Goal: Check status: Check status

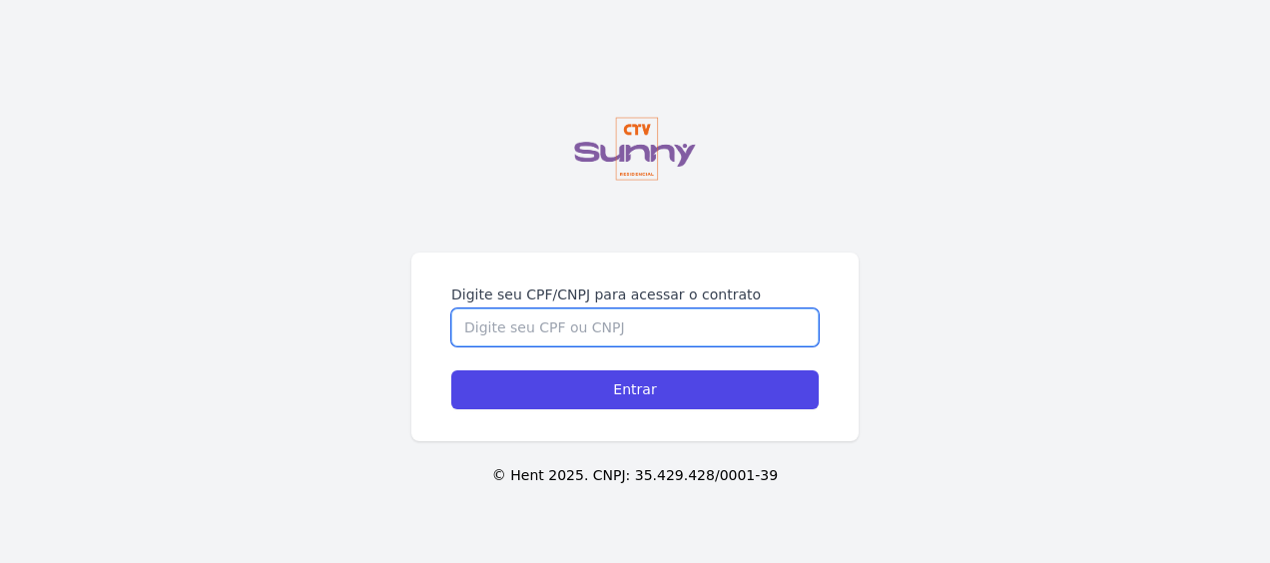
click at [670, 308] on input "Digite seu CPF/CNPJ para acessar o contrato" at bounding box center [634, 327] width 367 height 38
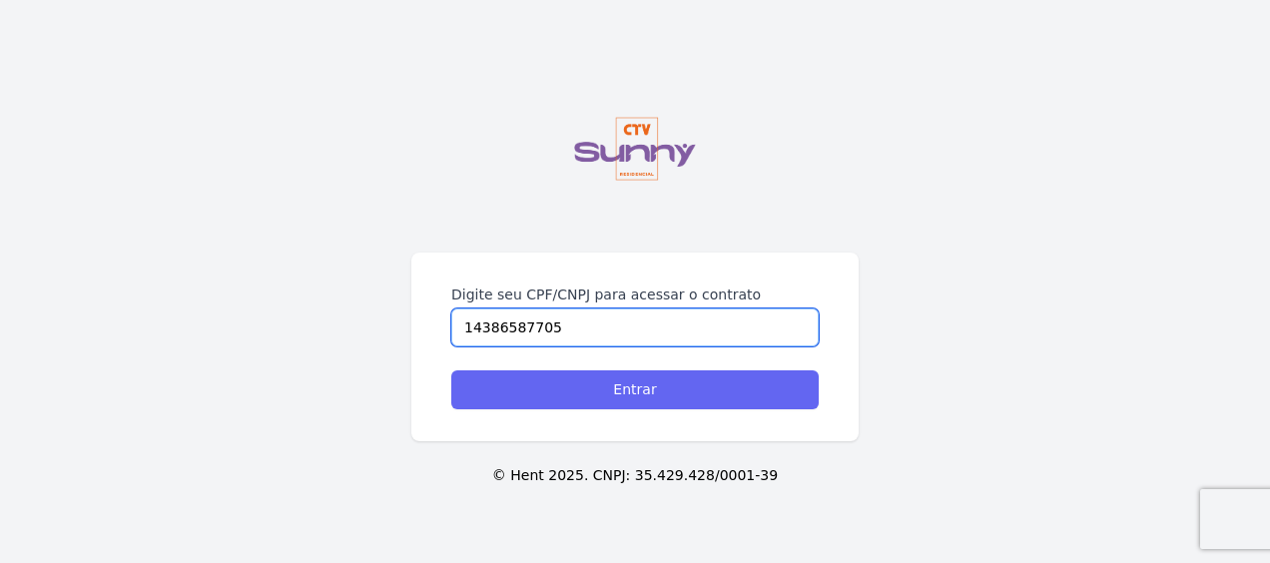
type input "14386587705"
click at [683, 370] on input "Entrar" at bounding box center [634, 389] width 367 height 39
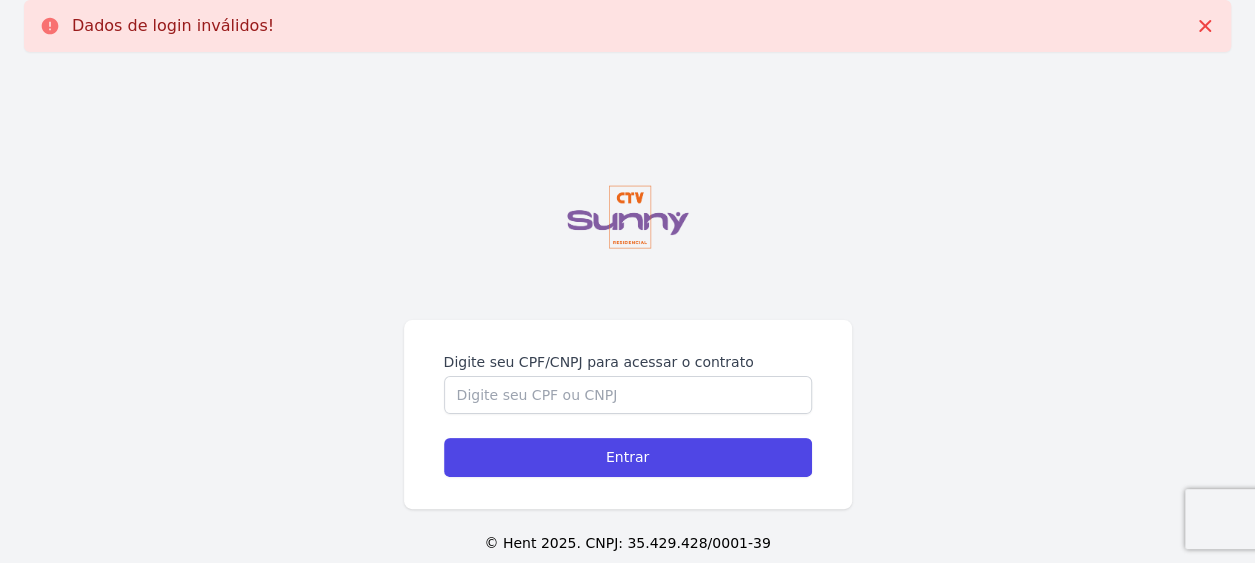
click at [709, 333] on div "Digite seu CPF/CNPJ para acessar o contrato Entrar" at bounding box center [627, 414] width 447 height 189
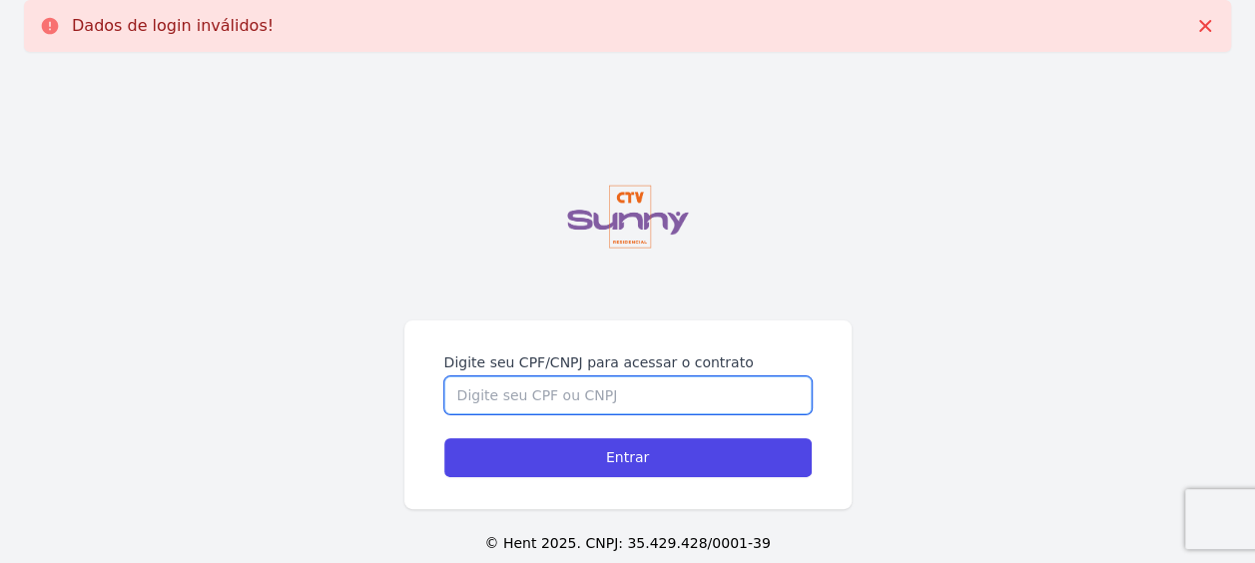
click at [671, 409] on input "Digite seu CPF/CNPJ para acessar o contrato" at bounding box center [627, 395] width 367 height 38
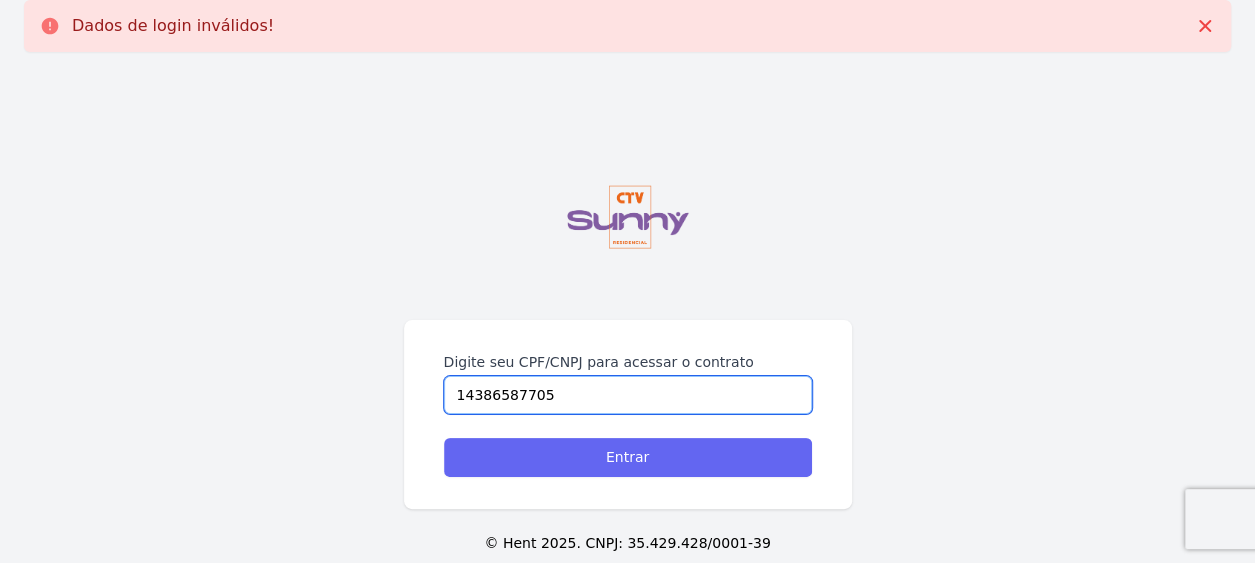
type input "14386587705"
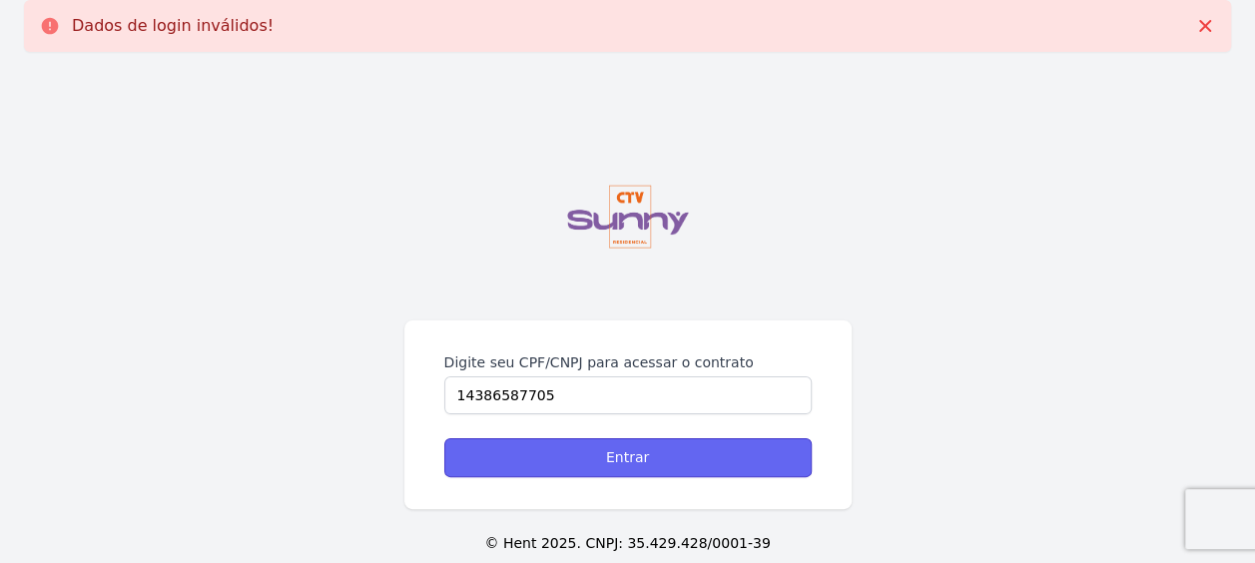
click at [657, 455] on input "Entrar" at bounding box center [627, 457] width 367 height 39
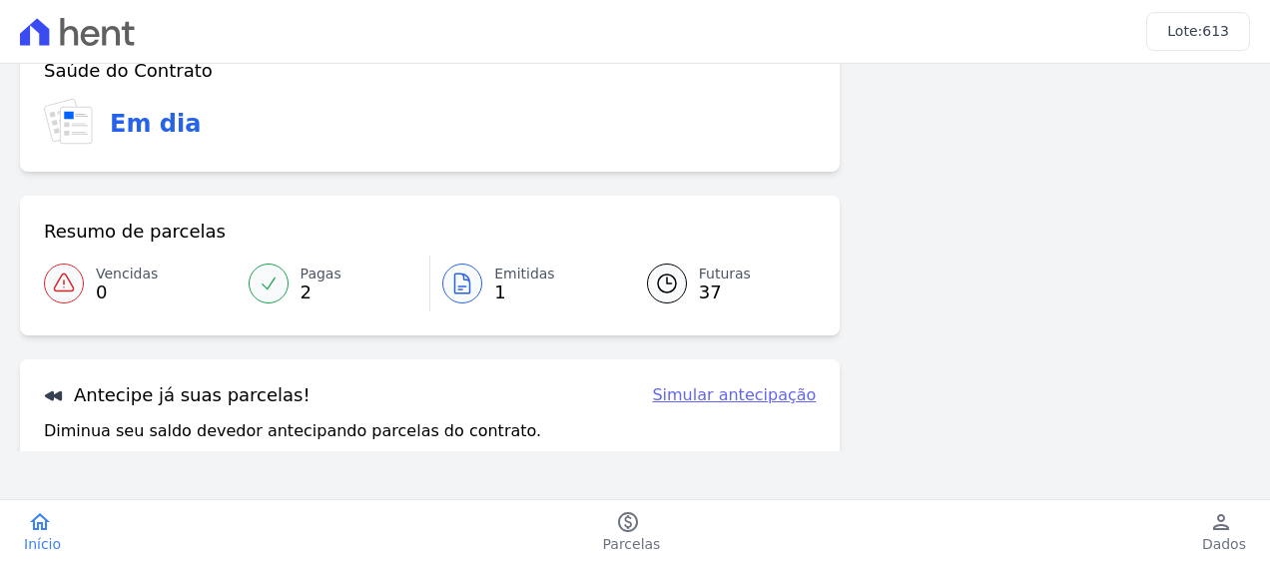
scroll to position [87, 0]
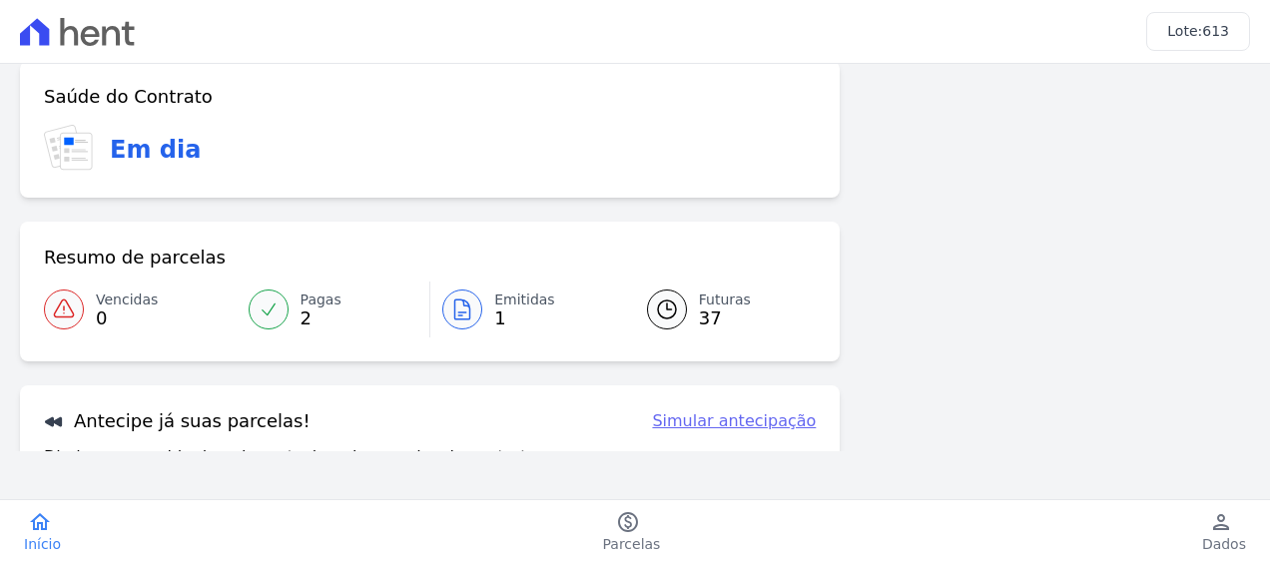
click at [481, 312] on link "Emitidas 1" at bounding box center [526, 309] width 193 height 56
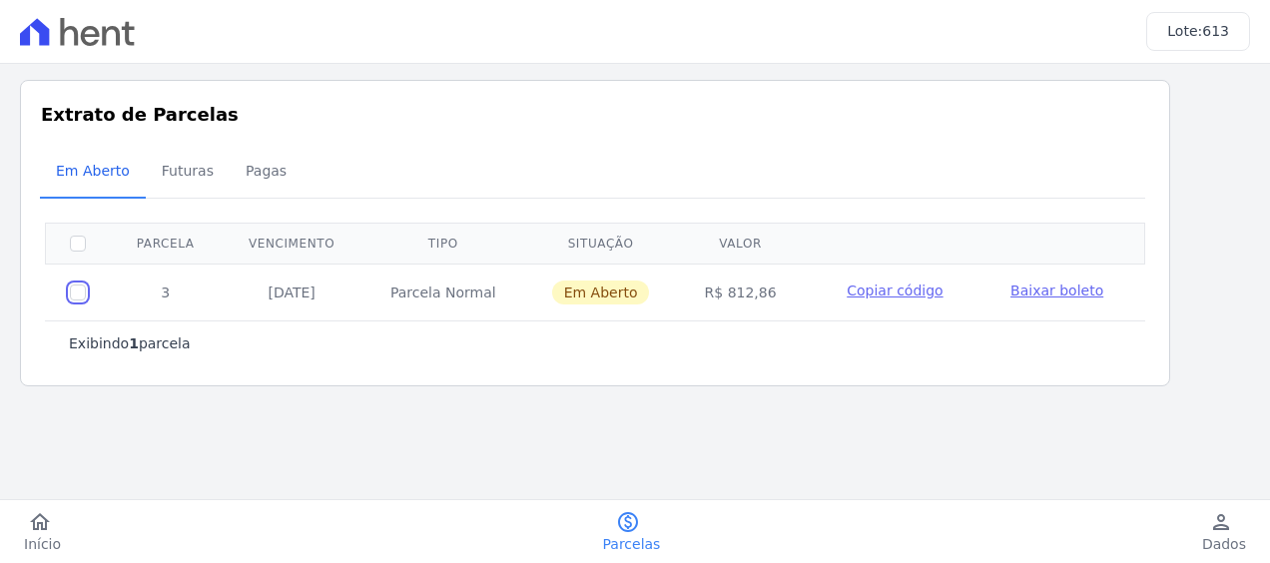
click at [70, 295] on input "checkbox" at bounding box center [78, 292] width 16 height 16
checkbox input "true"
click at [167, 174] on span "Futuras" at bounding box center [188, 171] width 76 height 40
